Goal: Transaction & Acquisition: Book appointment/travel/reservation

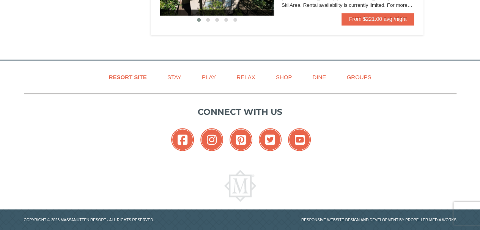
scroll to position [655, 0]
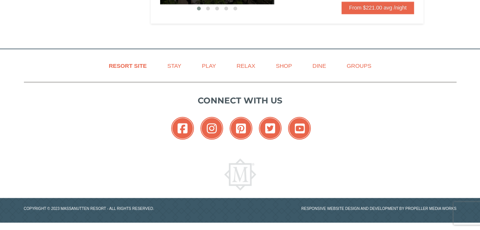
click at [372, 116] on div "Connect with us Facebook Instagram Pinterest Twitter YouTube" at bounding box center [240, 119] width 432 height 72
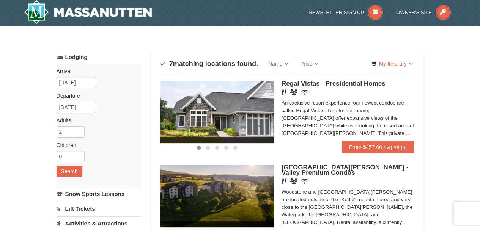
scroll to position [0, 0]
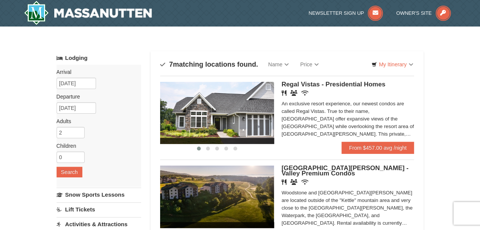
click at [214, 77] on div "‹ › Regal Vistas - Presidential Homes Restaurant Banquet Facilities Wireless In…" at bounding box center [287, 112] width 254 height 72
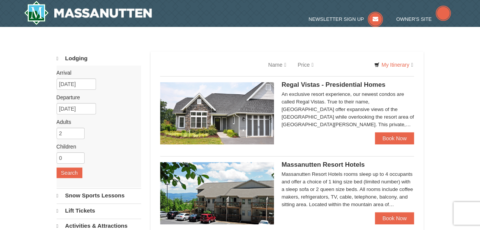
select select "10"
